Goal: Transaction & Acquisition: Purchase product/service

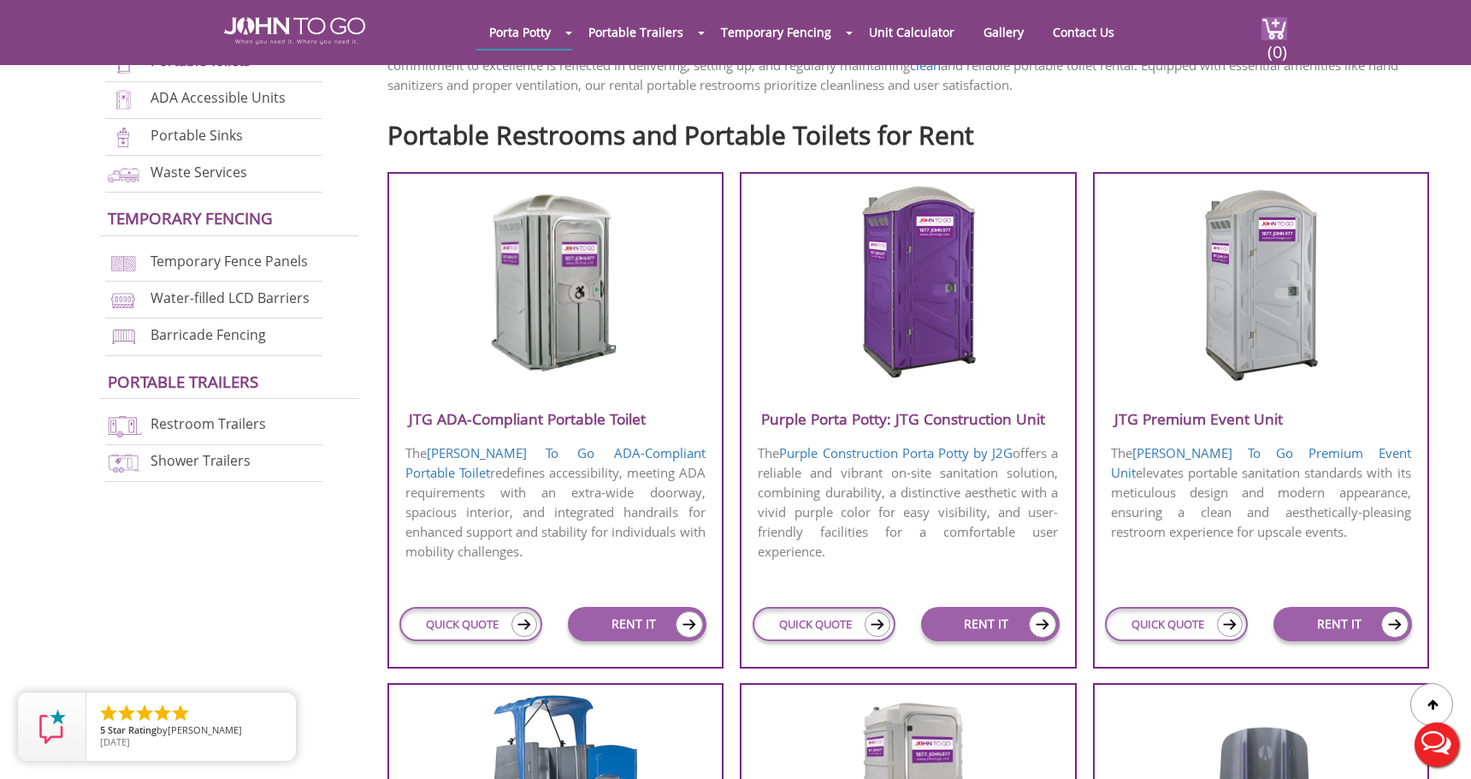
scroll to position [555, 0]
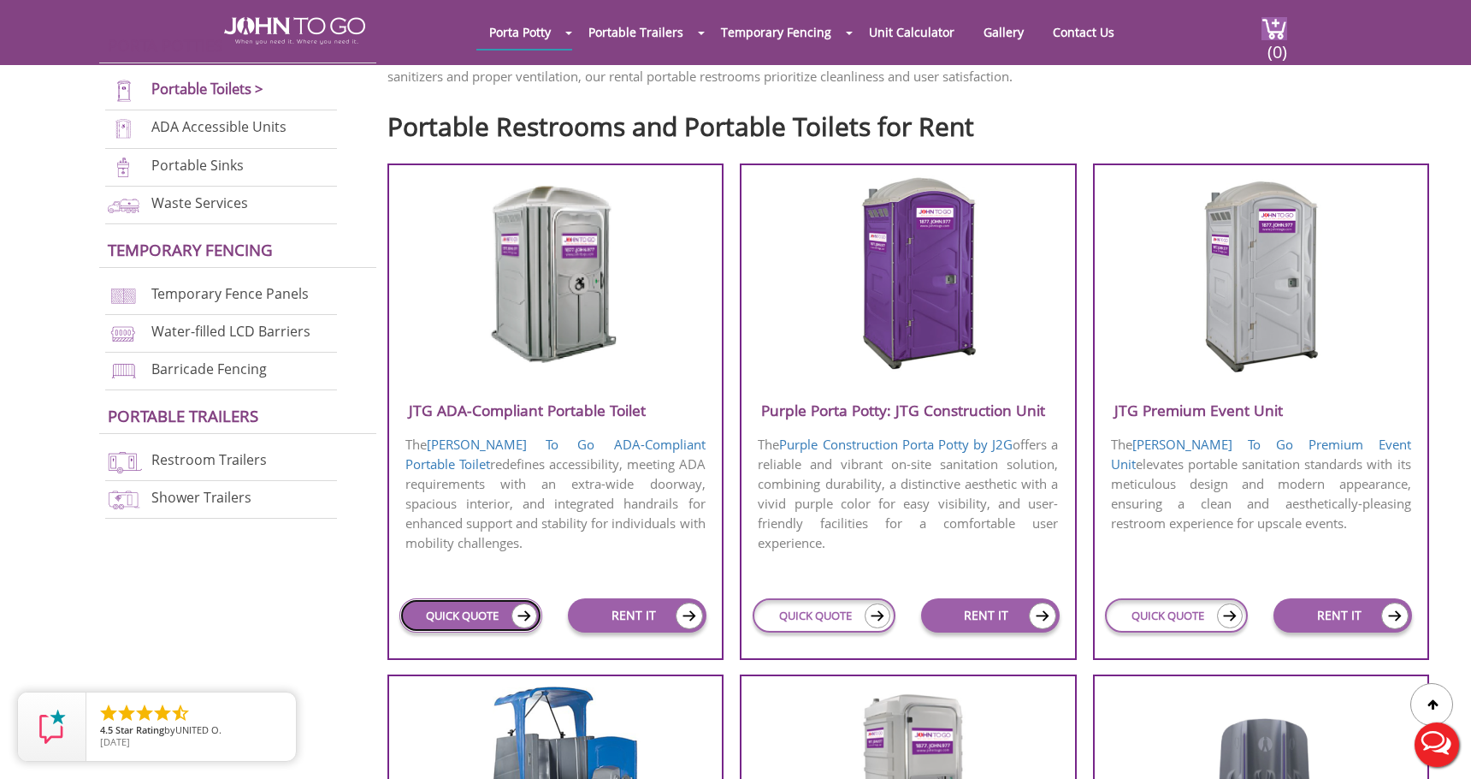
click at [483, 621] on link "QUICK QUOTE" at bounding box center [471, 615] width 143 height 34
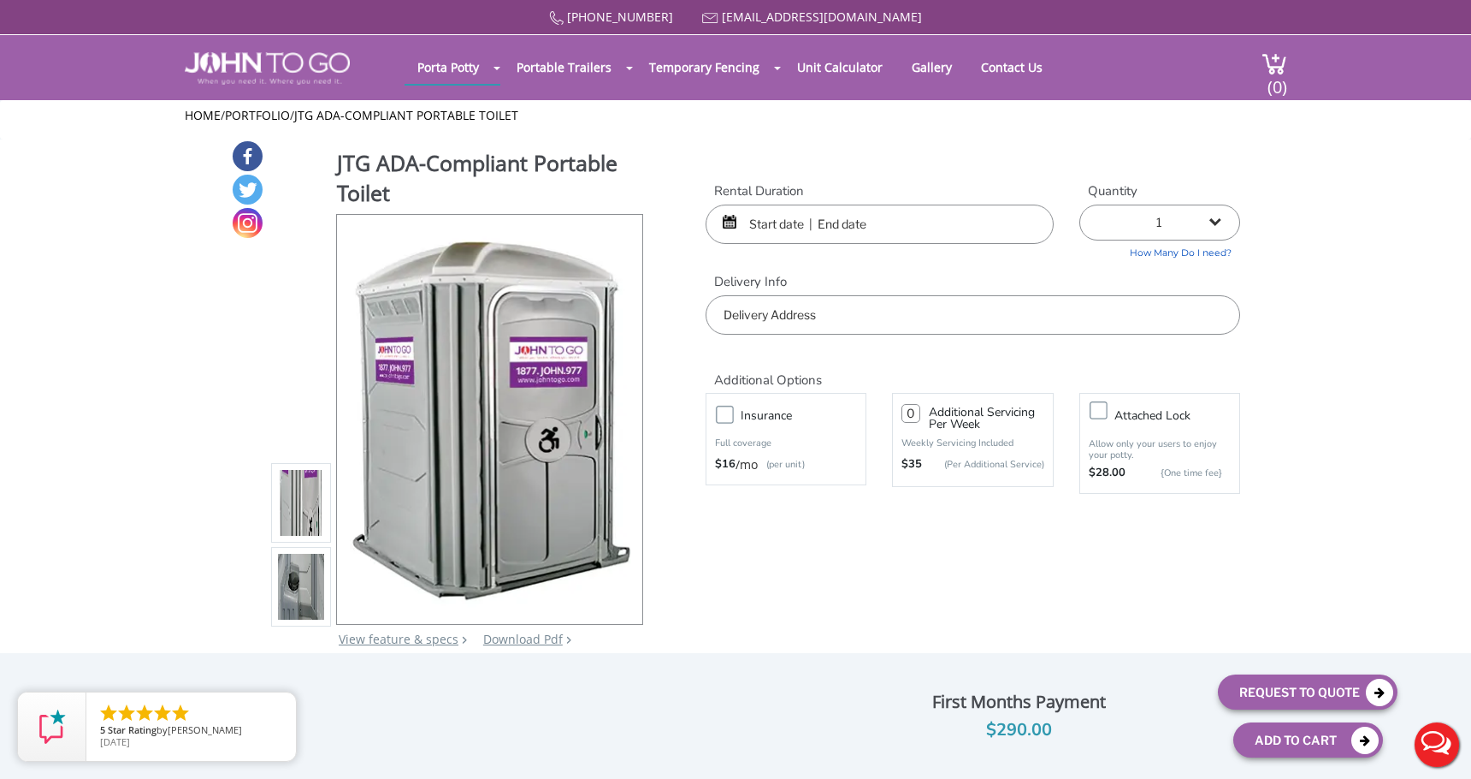
click at [772, 230] on input "text" at bounding box center [880, 223] width 348 height 39
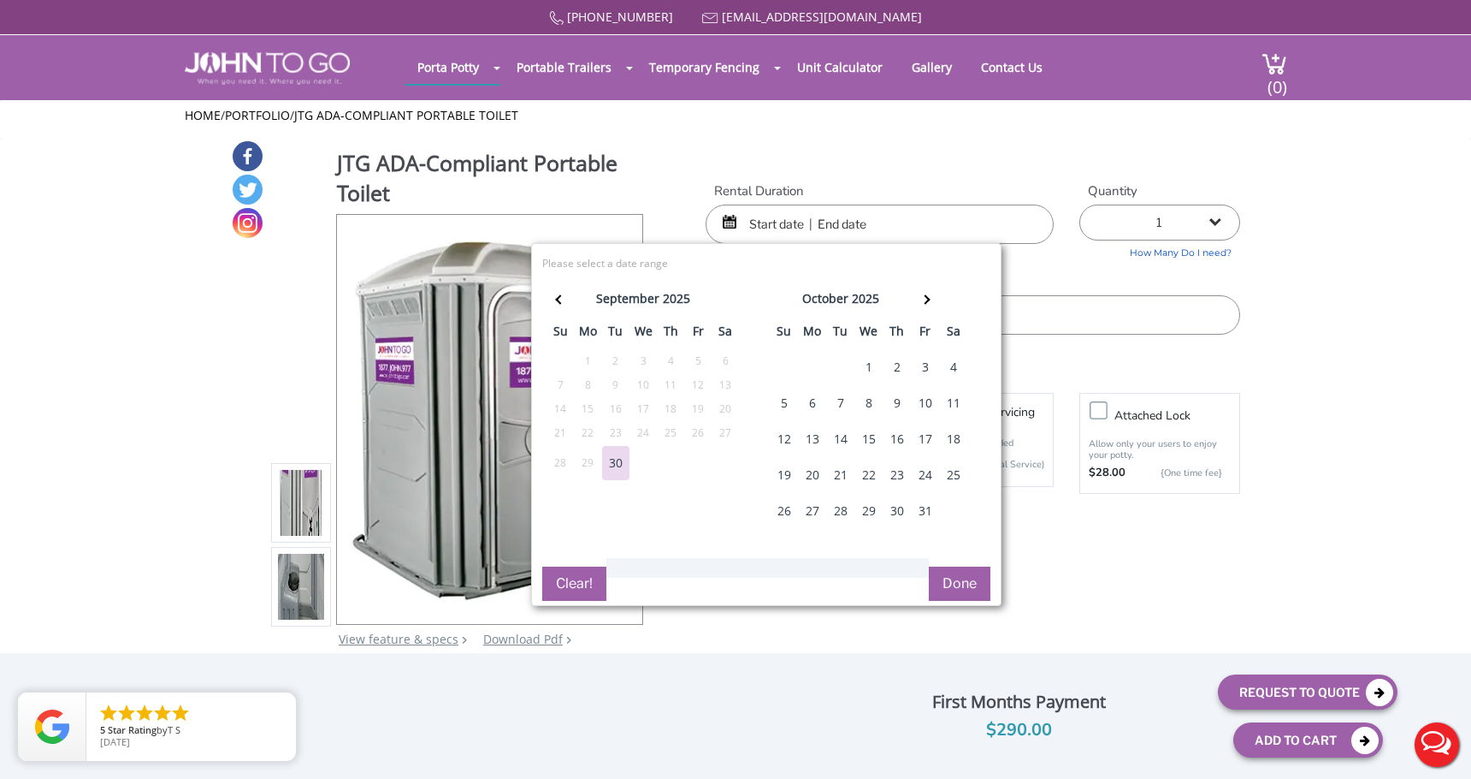
click at [927, 365] on div "3" at bounding box center [925, 367] width 27 height 34
click at [925, 301] on span at bounding box center [925, 298] width 9 height 9
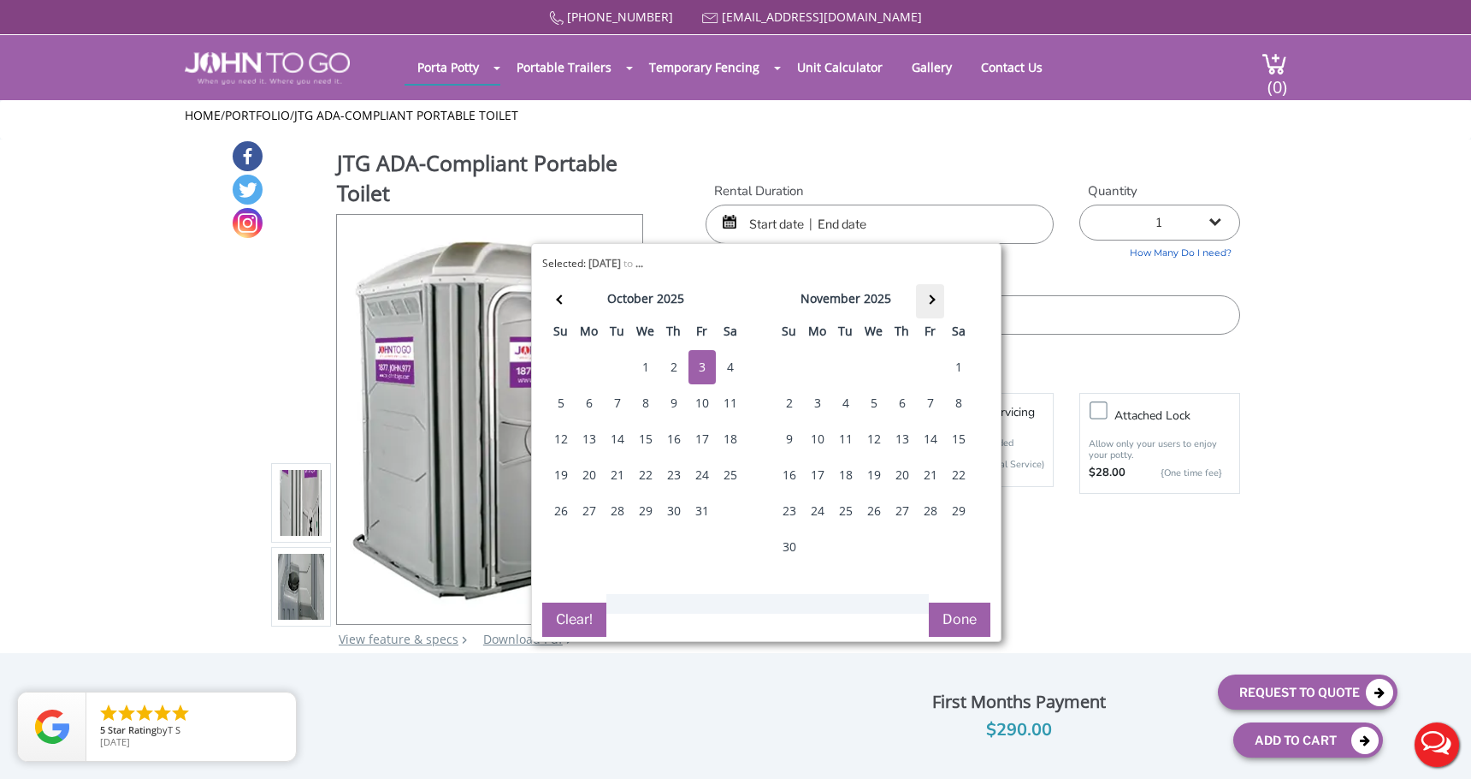
click at [925, 301] on th at bounding box center [930, 301] width 28 height 34
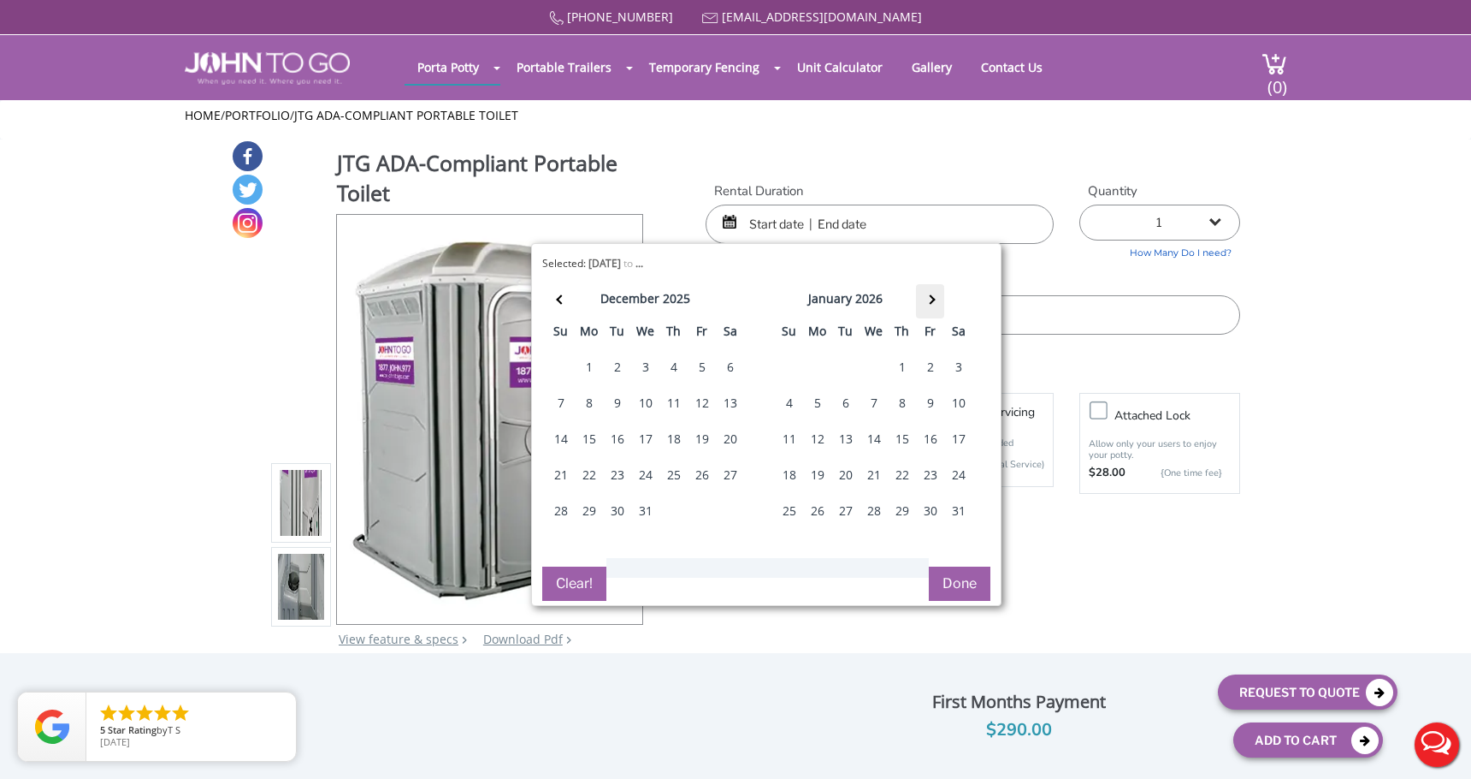
click at [925, 301] on th at bounding box center [930, 301] width 28 height 34
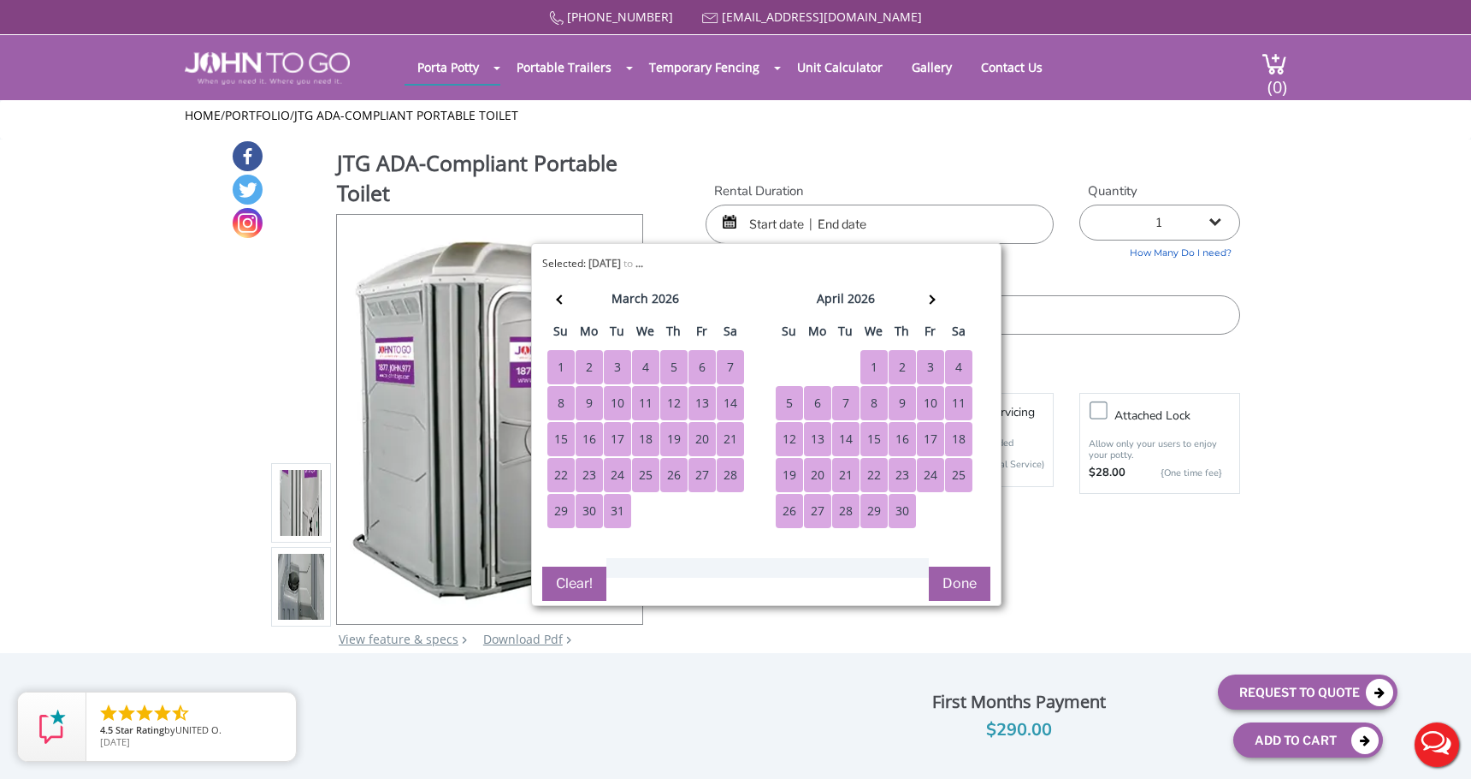
click at [897, 497] on div "30" at bounding box center [902, 511] width 27 height 34
type input "[DATE] to [DATE]"
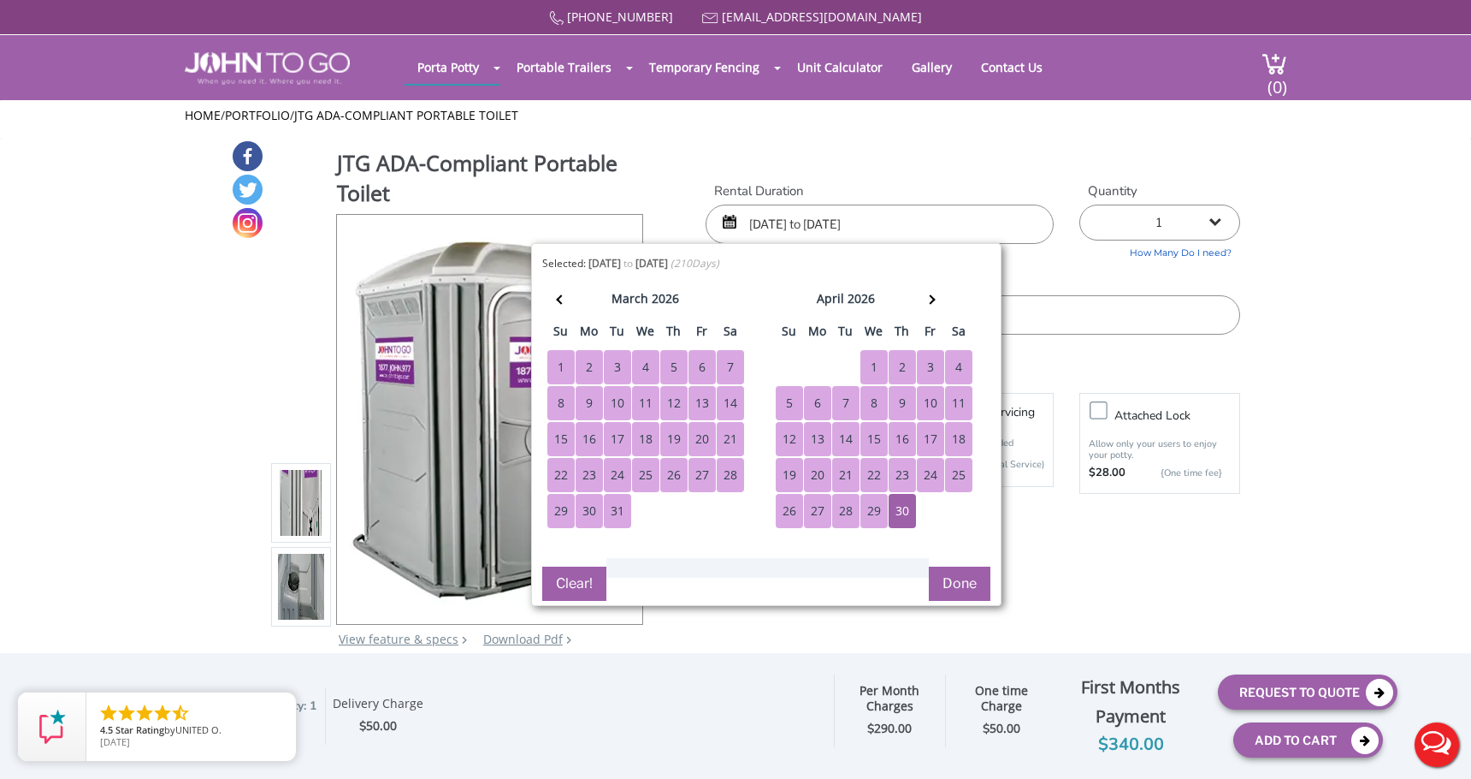
click at [951, 584] on button "Done" at bounding box center [960, 583] width 62 height 34
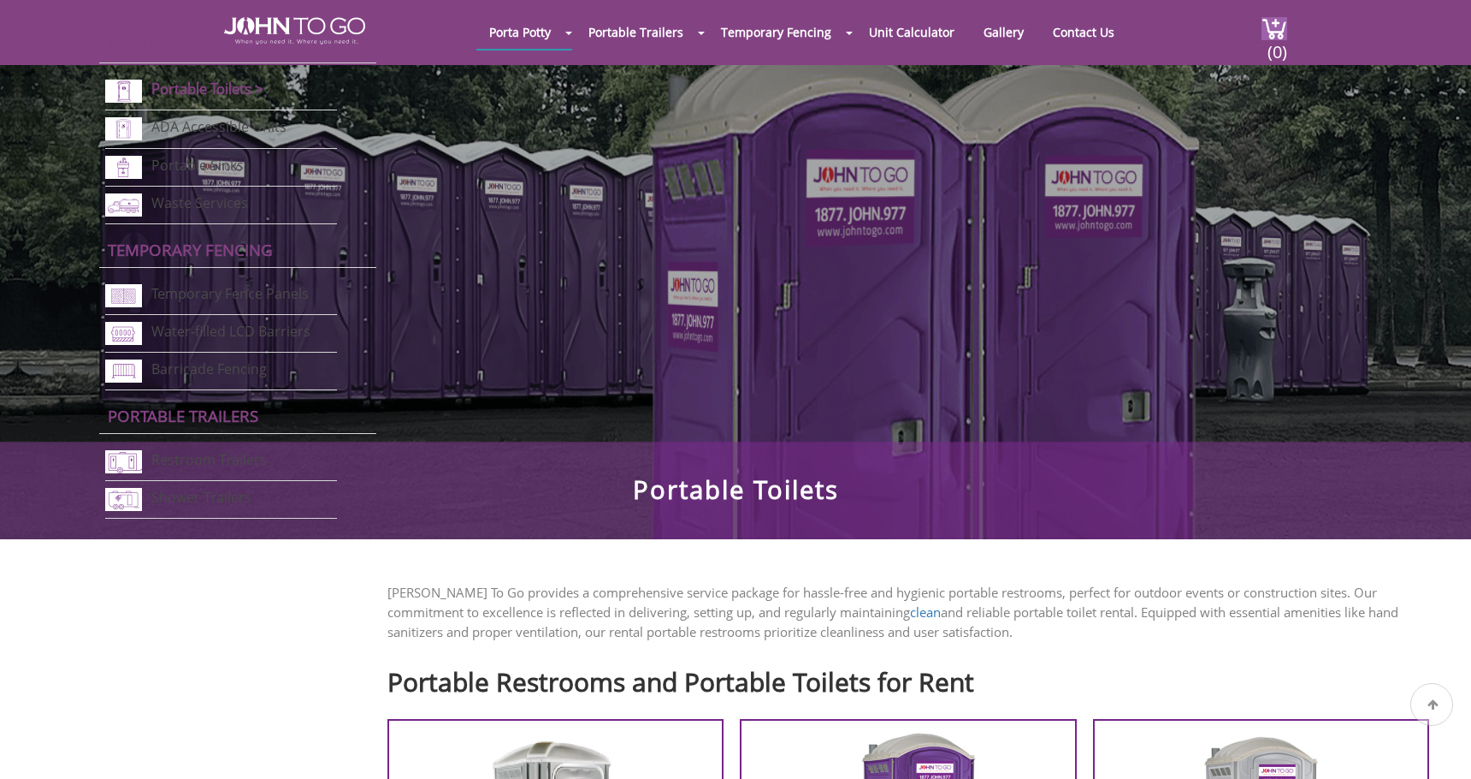
scroll to position [538, 0]
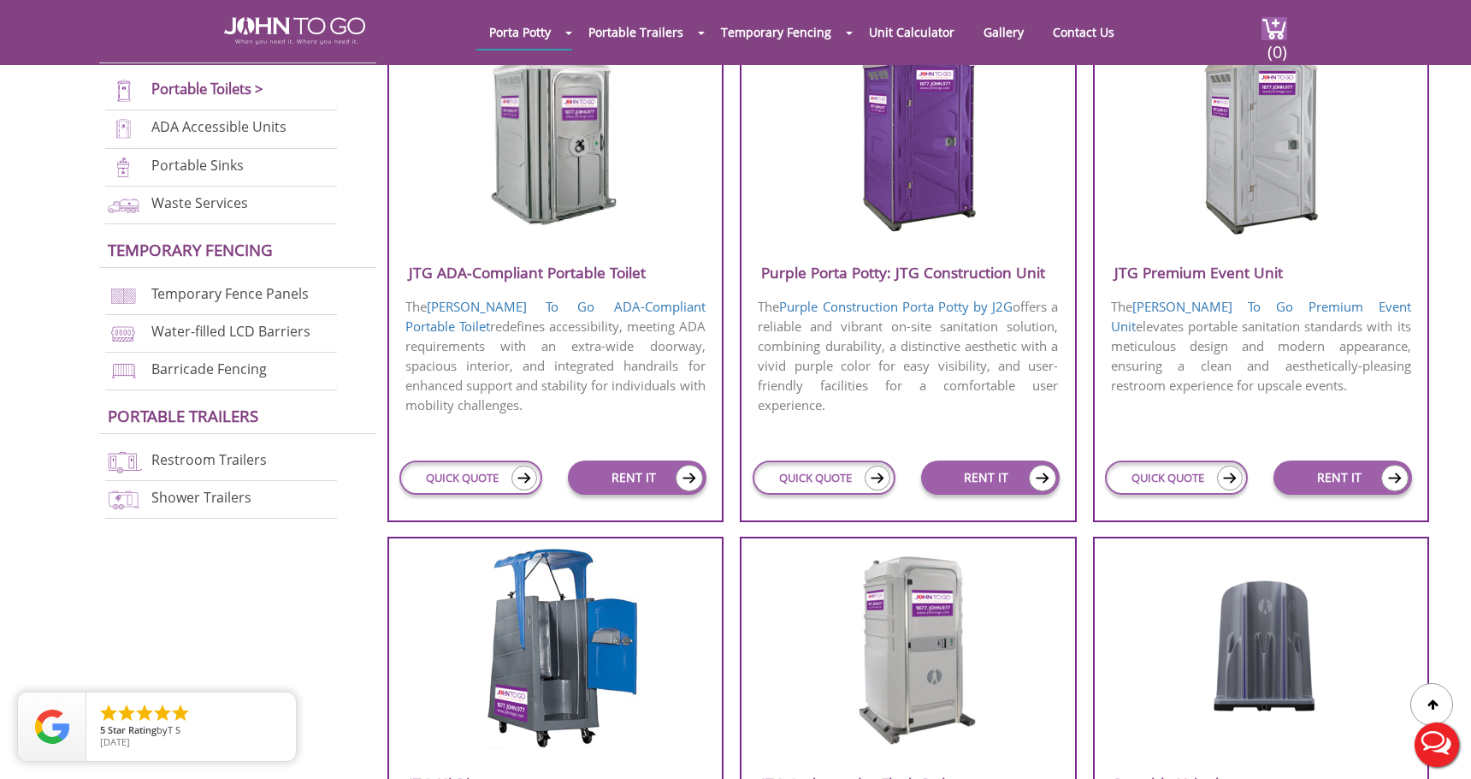
scroll to position [692, 0]
click at [879, 476] on img at bounding box center [878, 478] width 26 height 25
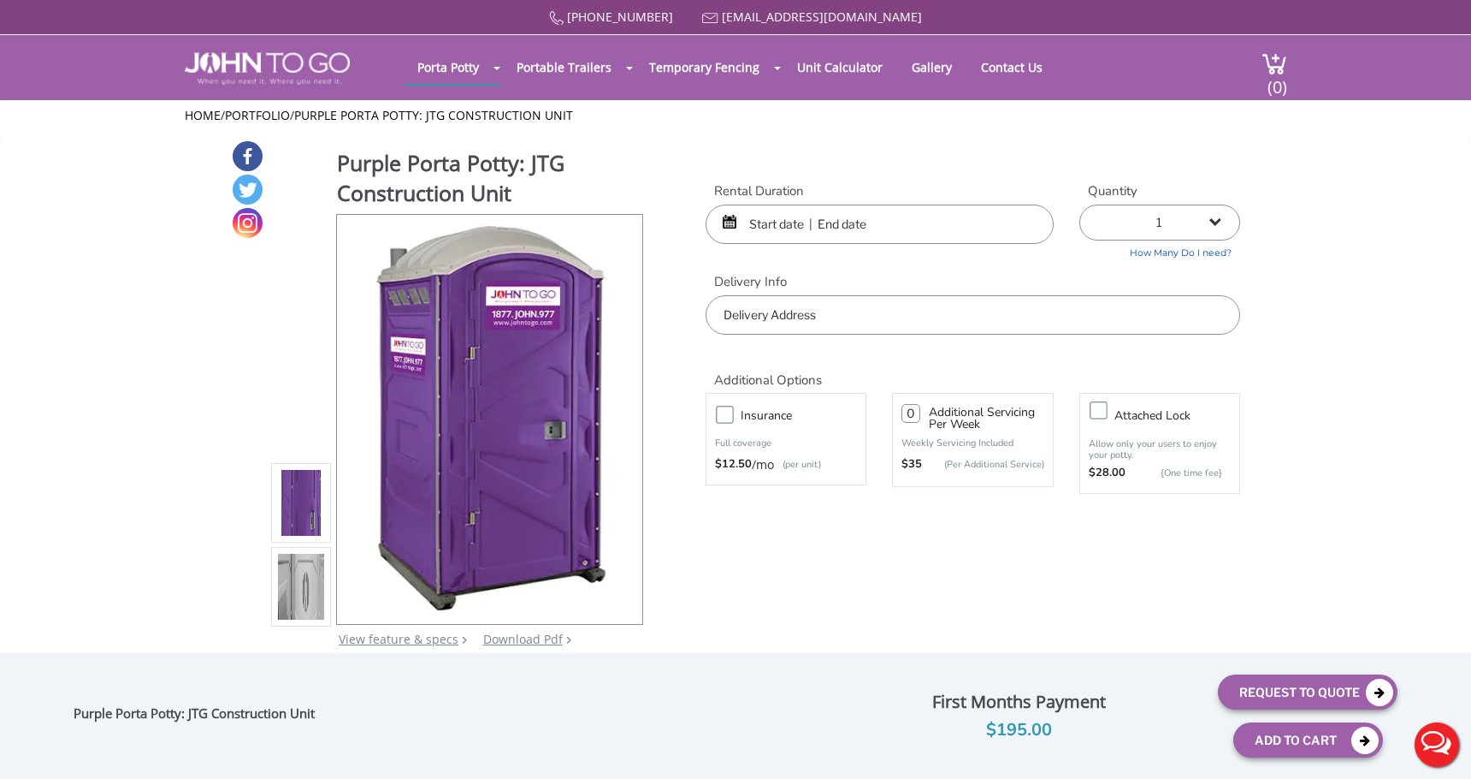
click at [772, 225] on input "text" at bounding box center [880, 223] width 348 height 39
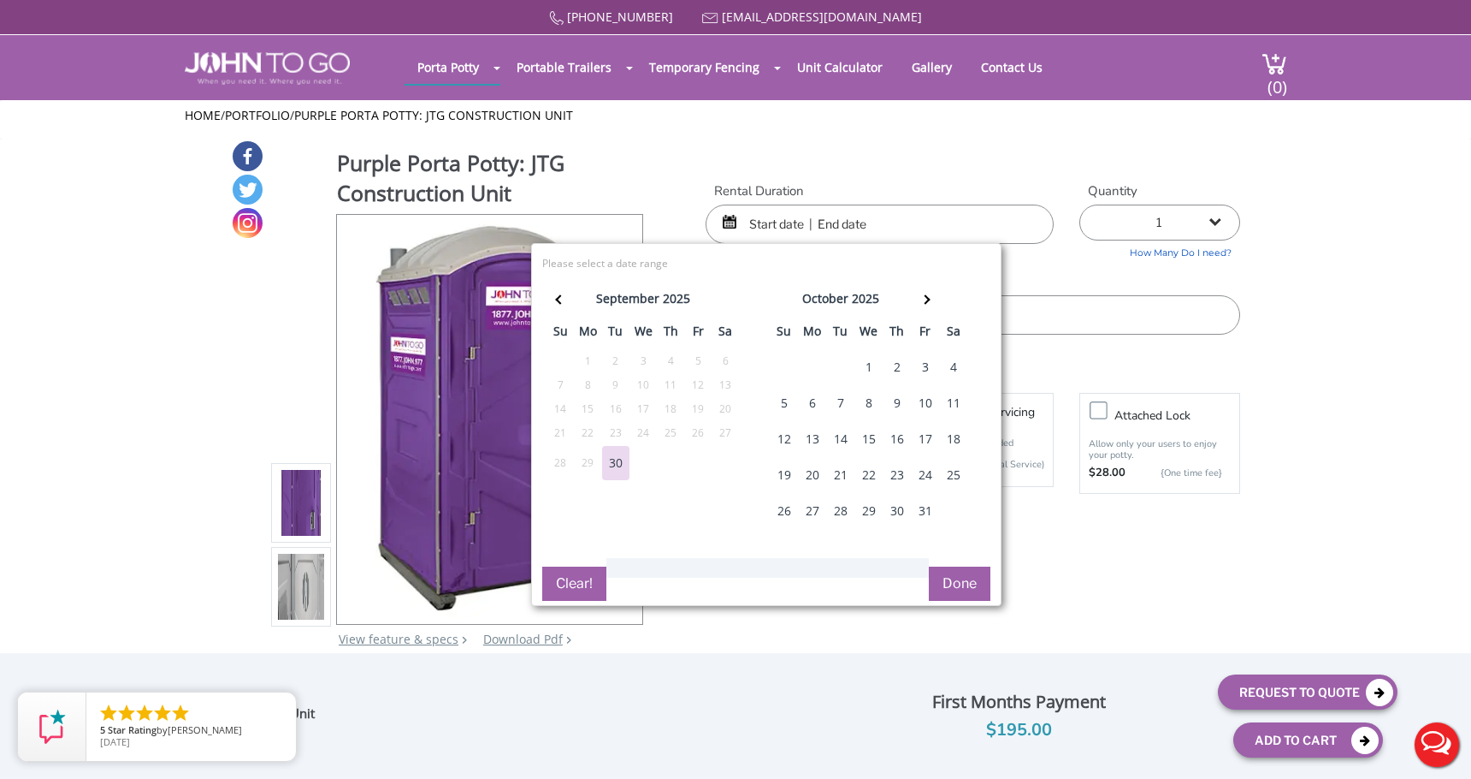
click at [926, 366] on div "3" at bounding box center [925, 367] width 27 height 34
click at [933, 297] on th at bounding box center [925, 301] width 28 height 34
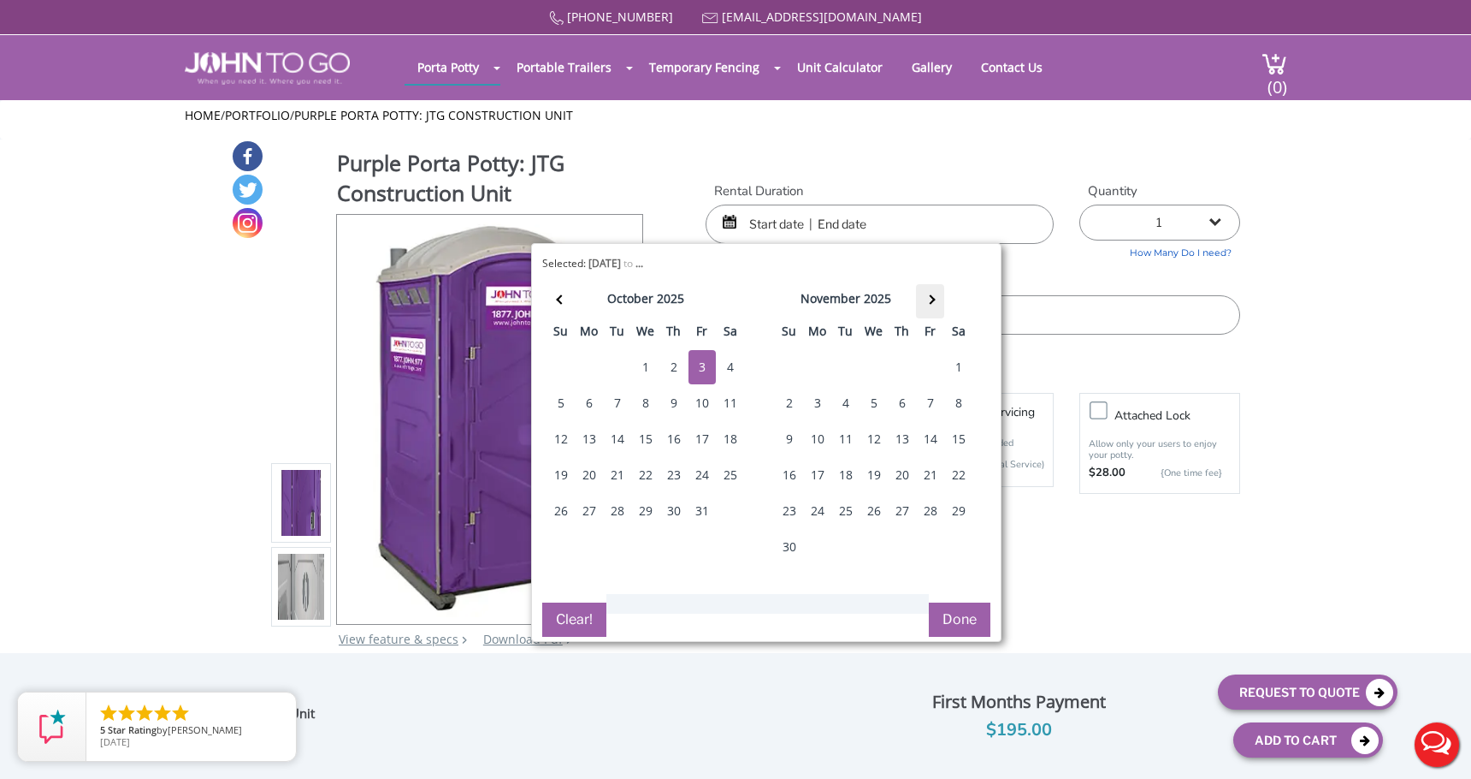
click at [933, 297] on span at bounding box center [930, 298] width 9 height 9
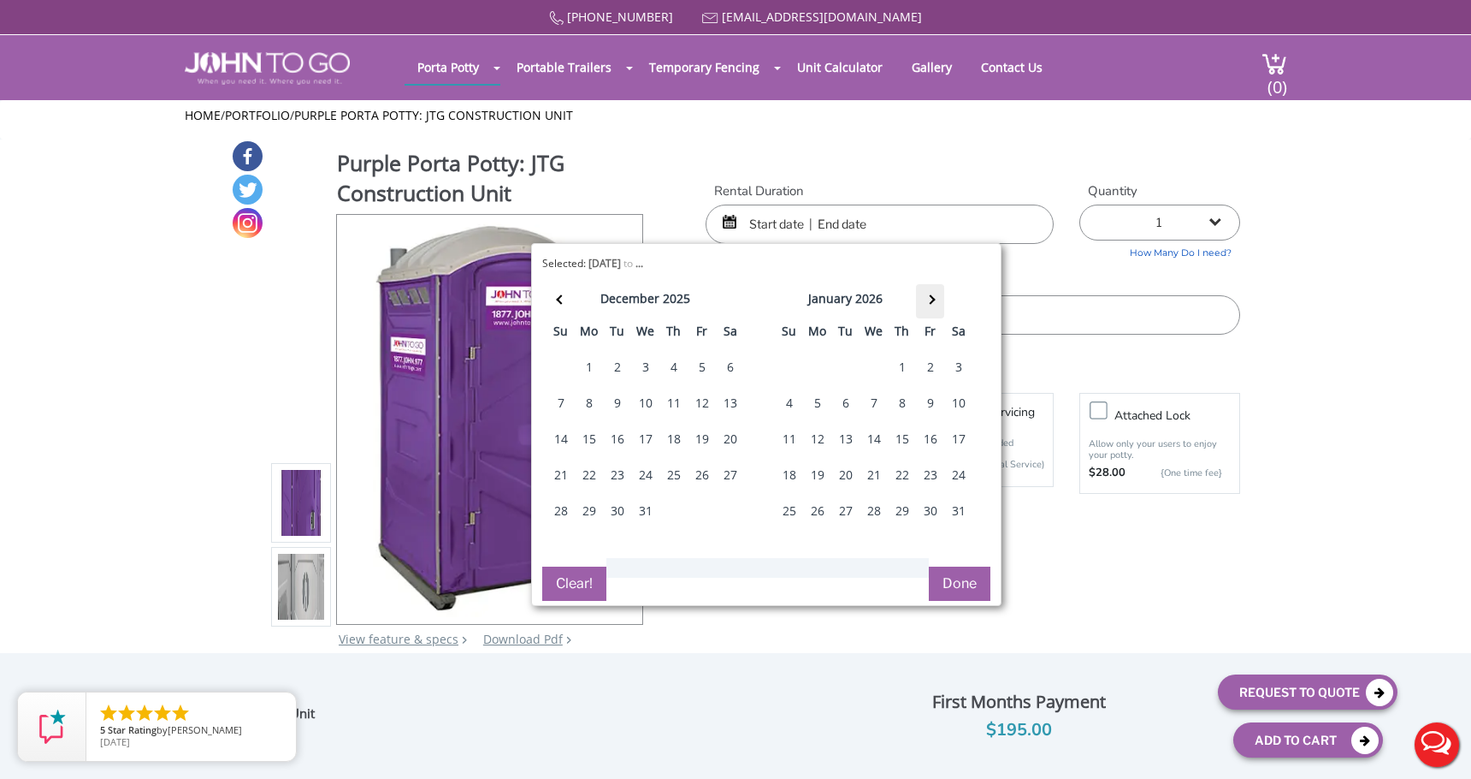
click at [933, 297] on span at bounding box center [930, 298] width 9 height 9
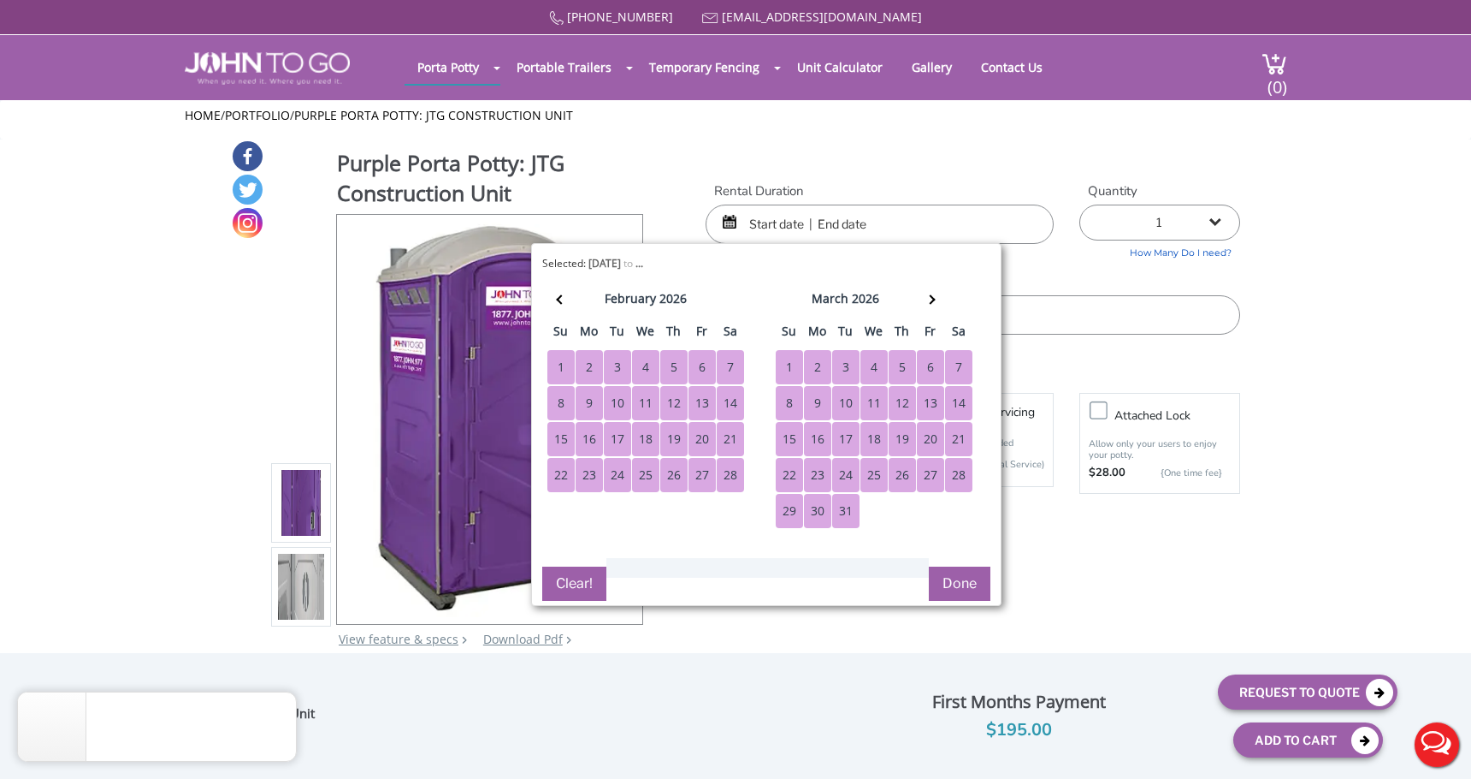
click at [840, 512] on div "31" at bounding box center [845, 511] width 27 height 34
type input "10/03/2025 to 03/31/2026"
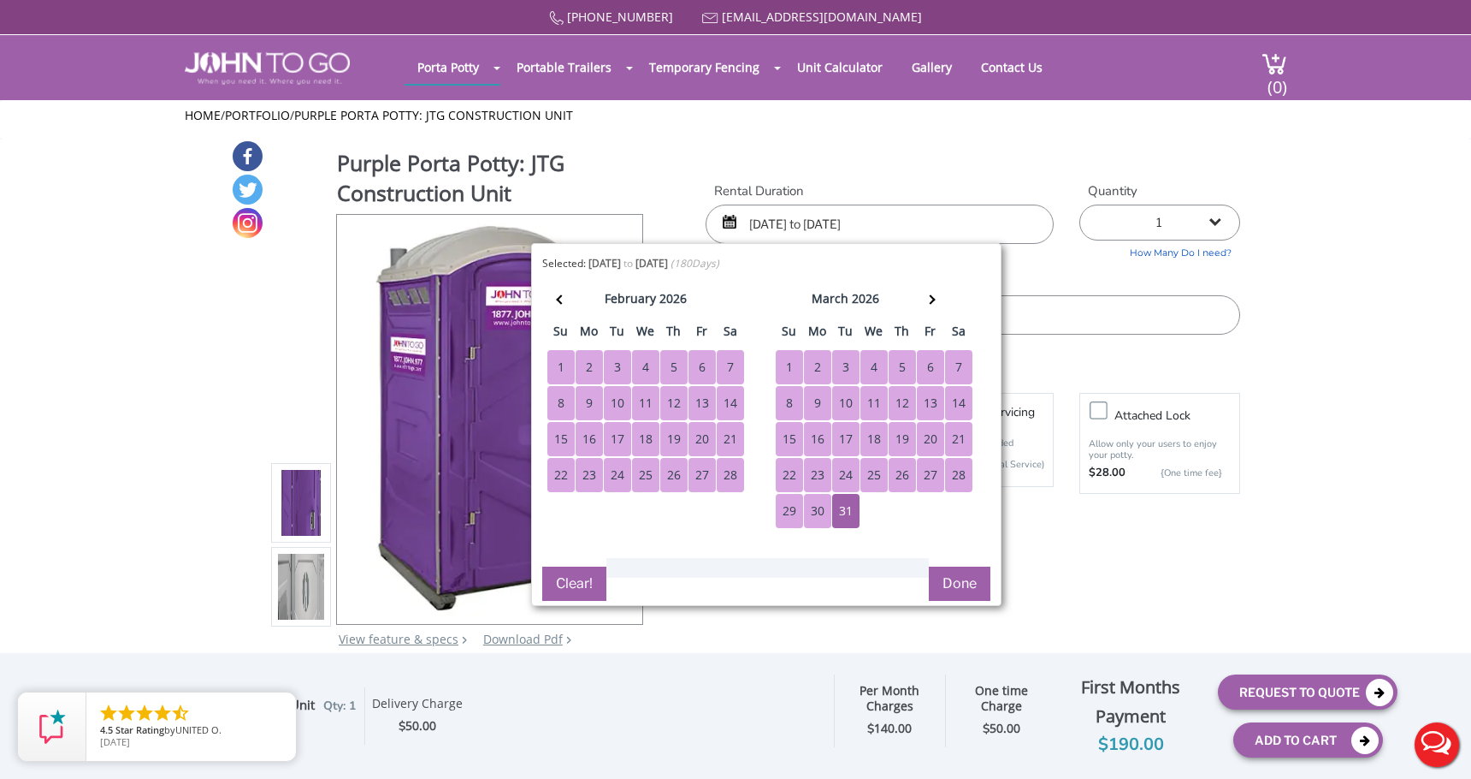
click at [965, 583] on button "Done" at bounding box center [960, 583] width 62 height 34
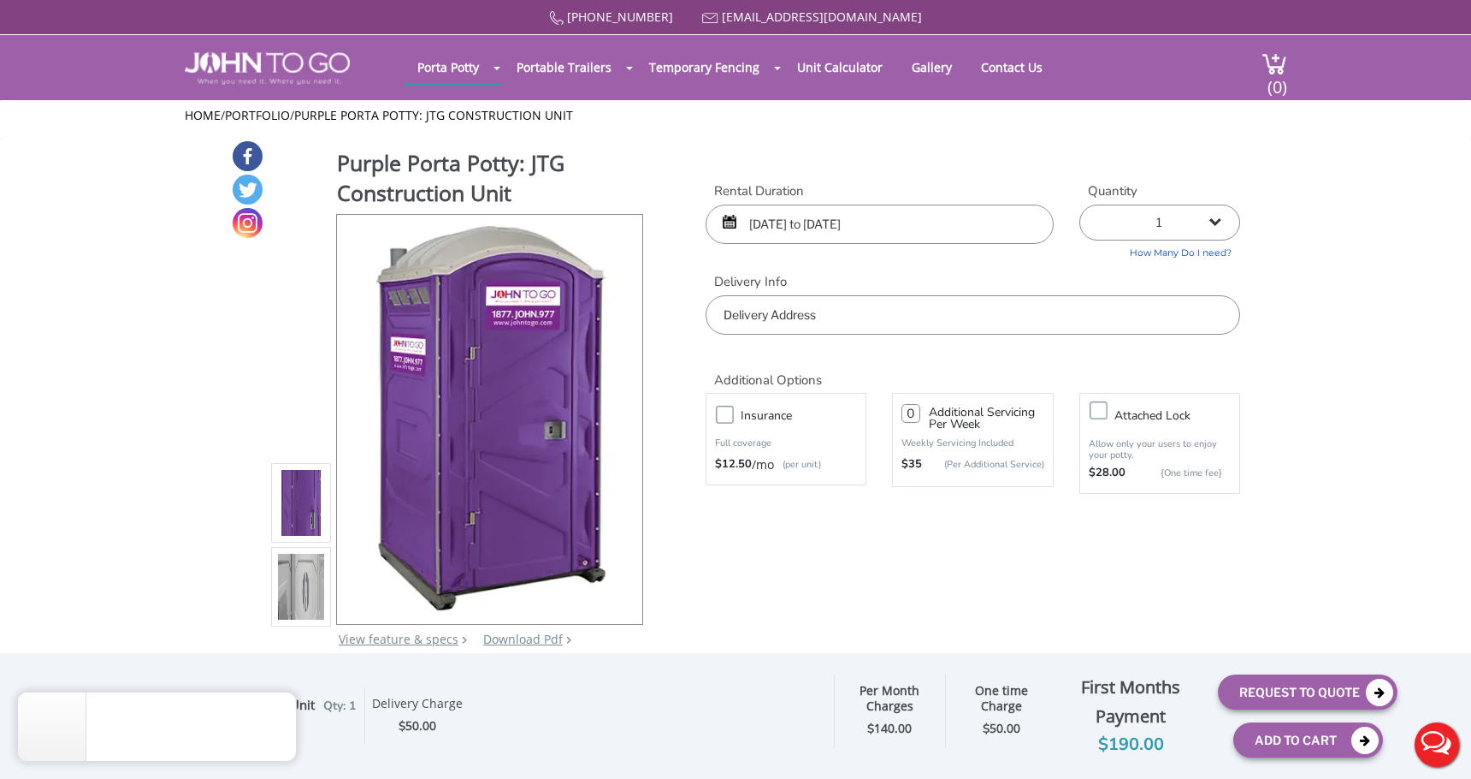
scroll to position [27, 0]
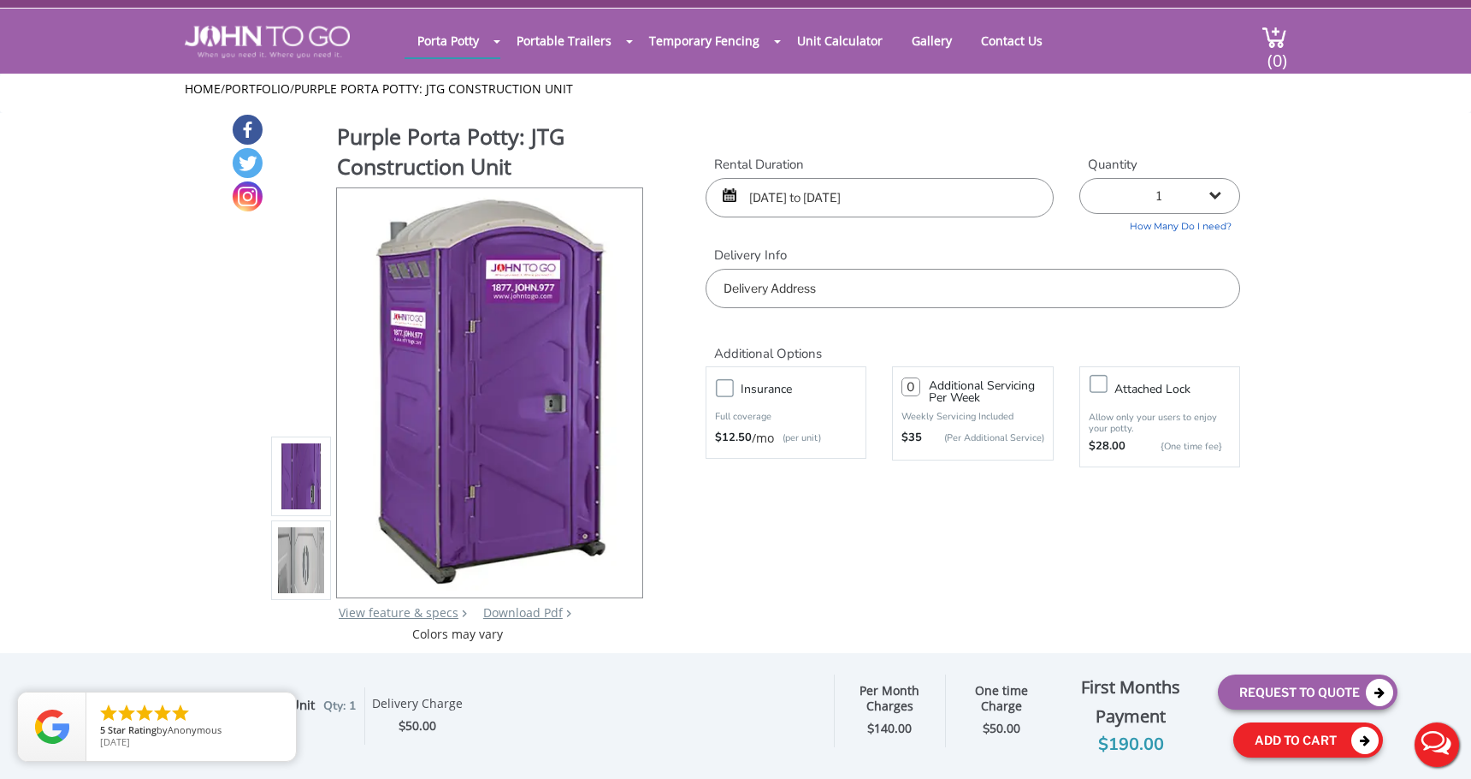
click at [1292, 743] on button "Add To Cart" at bounding box center [1309, 739] width 150 height 35
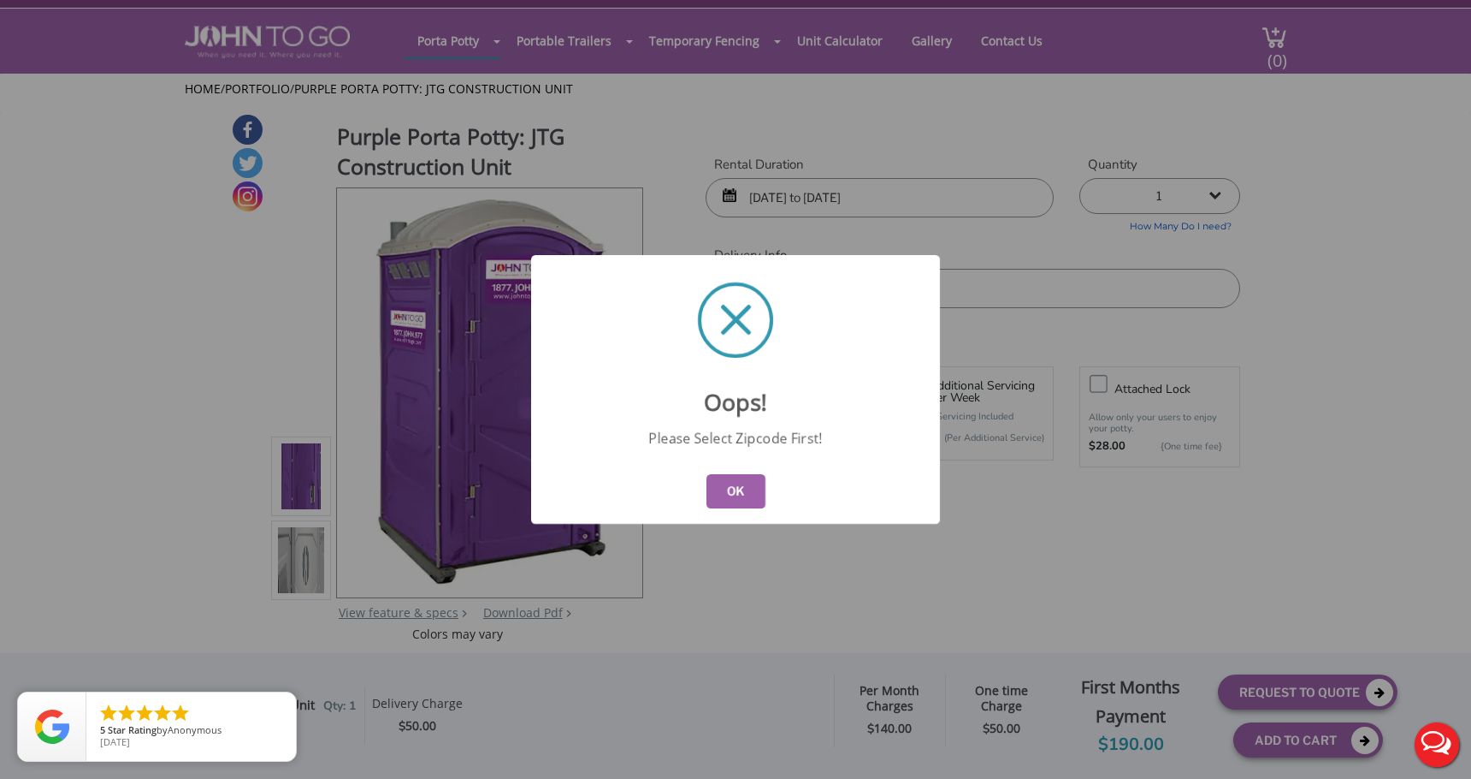
click at [743, 496] on button "OK" at bounding box center [736, 491] width 59 height 34
